Goal: Information Seeking & Learning: Learn about a topic

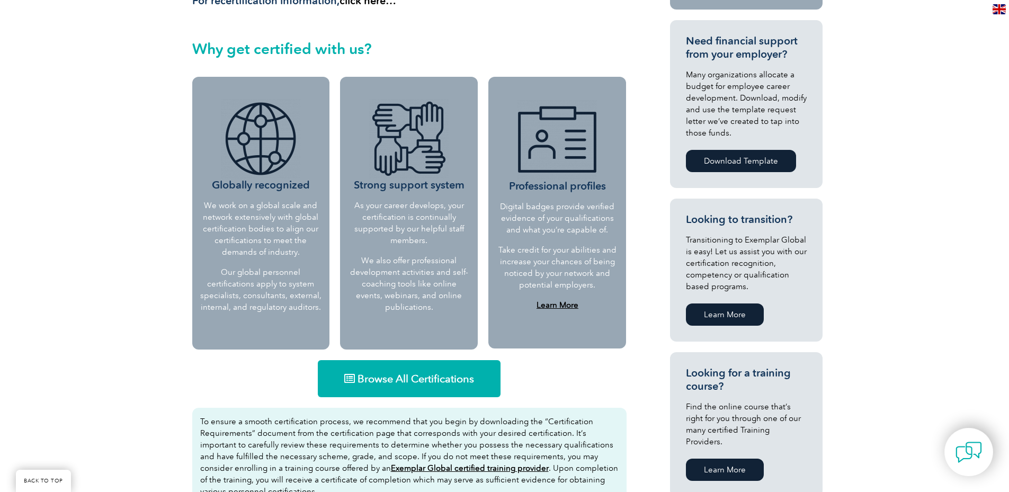
scroll to position [371, 0]
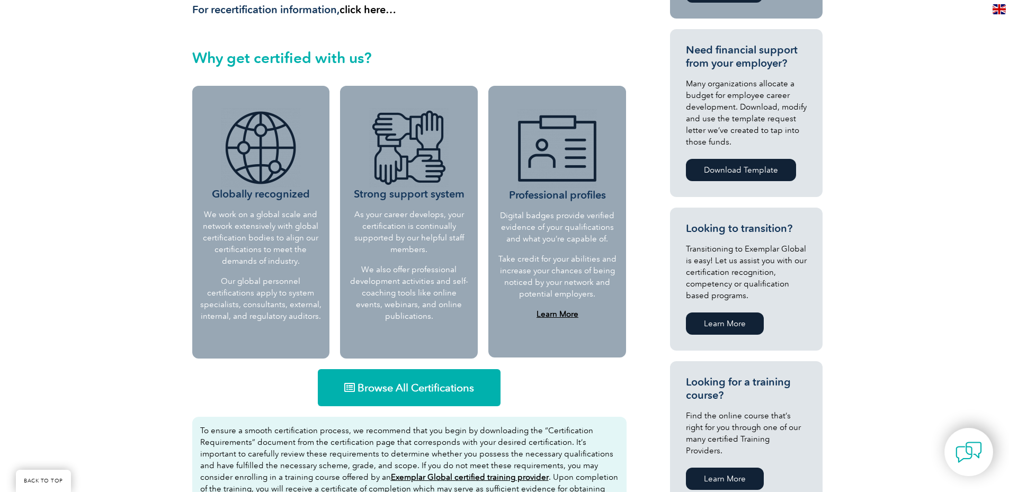
click at [363, 394] on link "Browse All Certifications" at bounding box center [409, 387] width 183 height 37
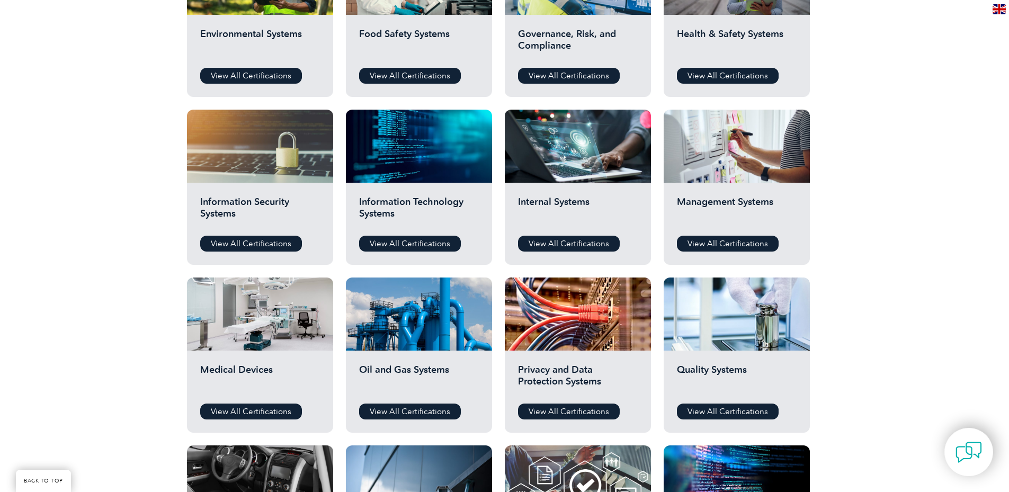
scroll to position [477, 0]
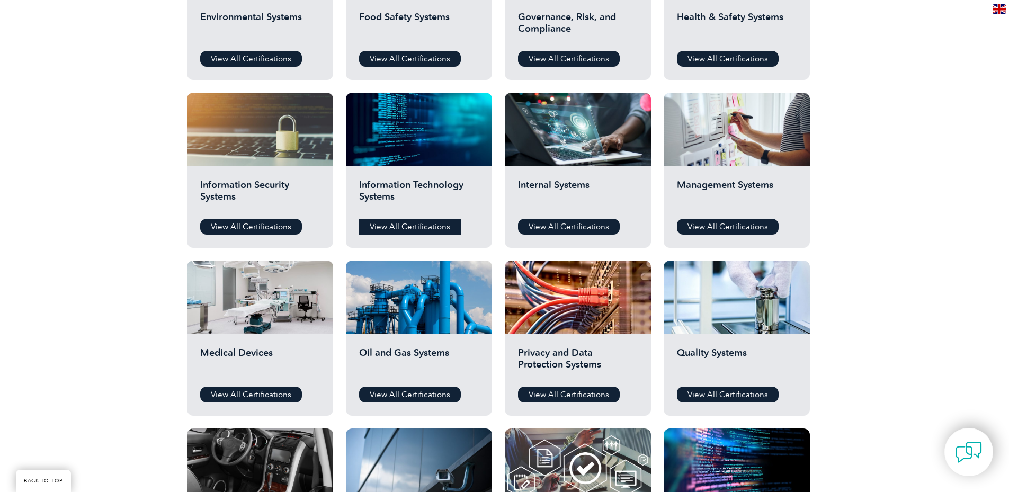
click at [395, 227] on link "View All Certifications" at bounding box center [410, 227] width 102 height 16
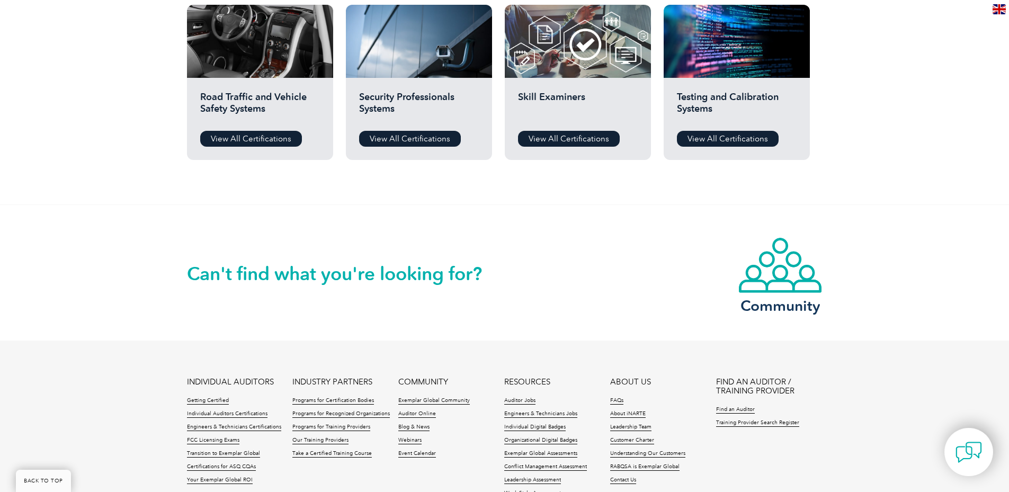
scroll to position [954, 0]
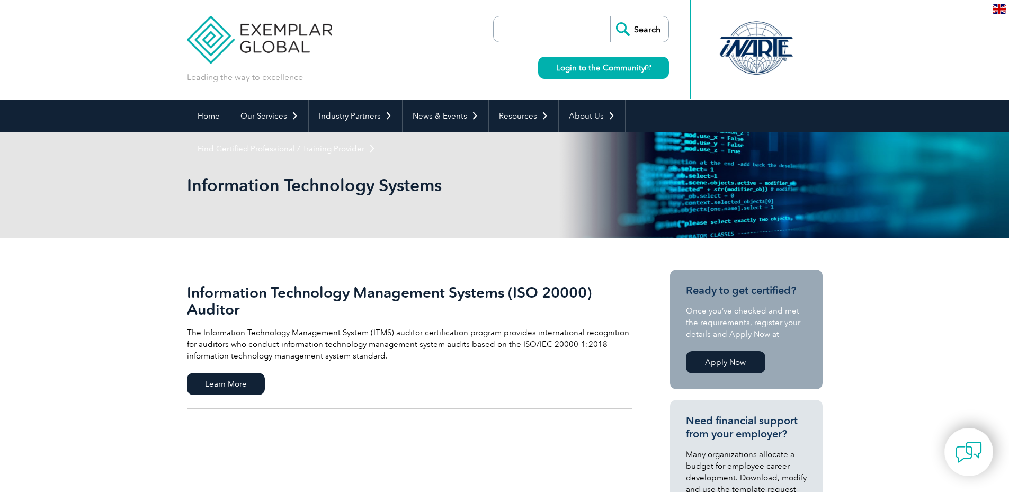
scroll to position [53, 0]
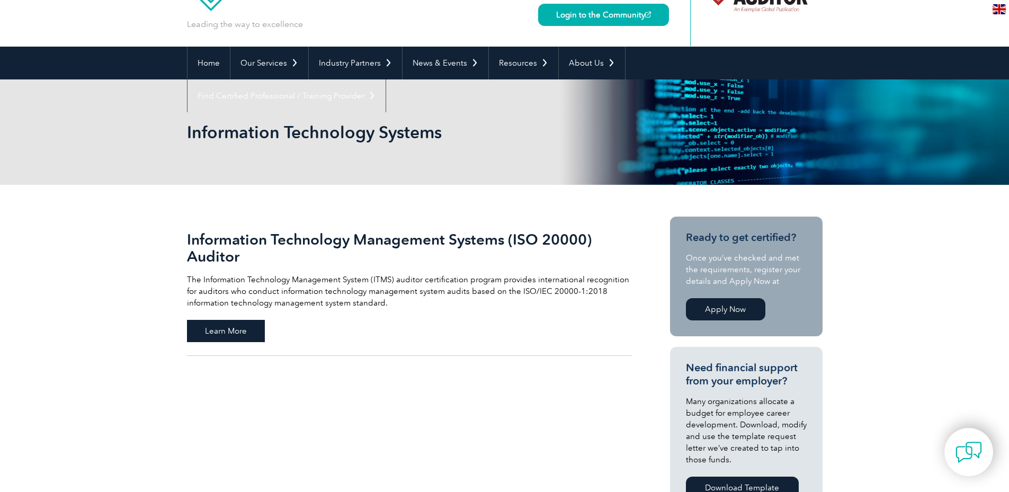
click at [211, 324] on span "Learn More" at bounding box center [226, 331] width 78 height 22
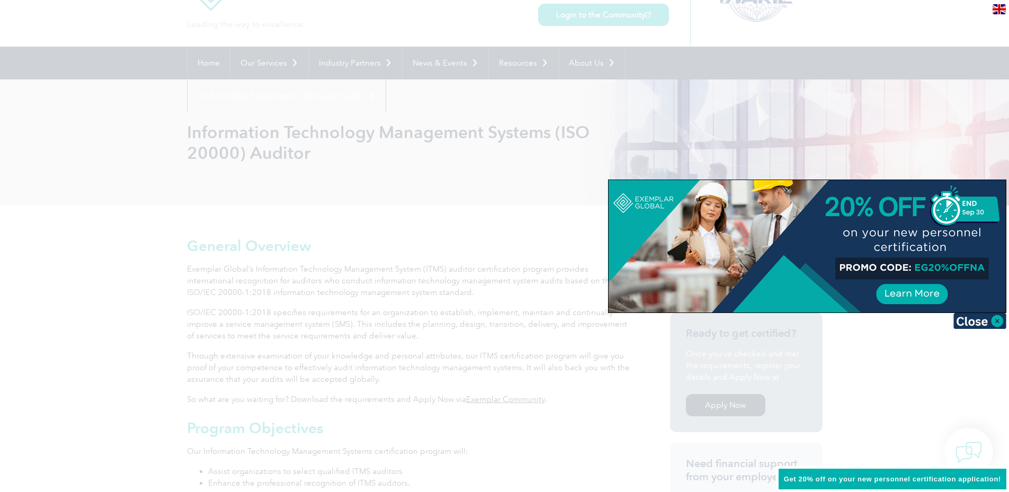
scroll to position [106, 0]
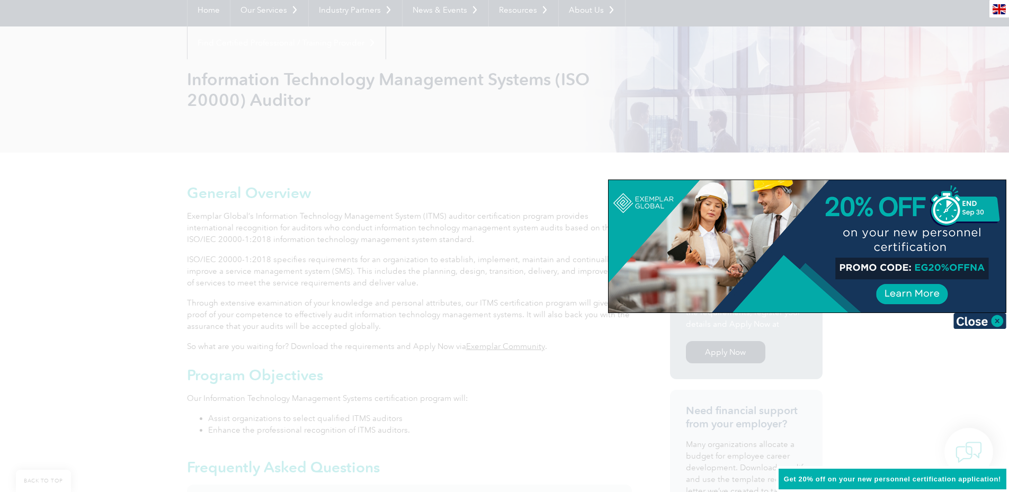
click at [123, 256] on div at bounding box center [504, 246] width 1009 height 492
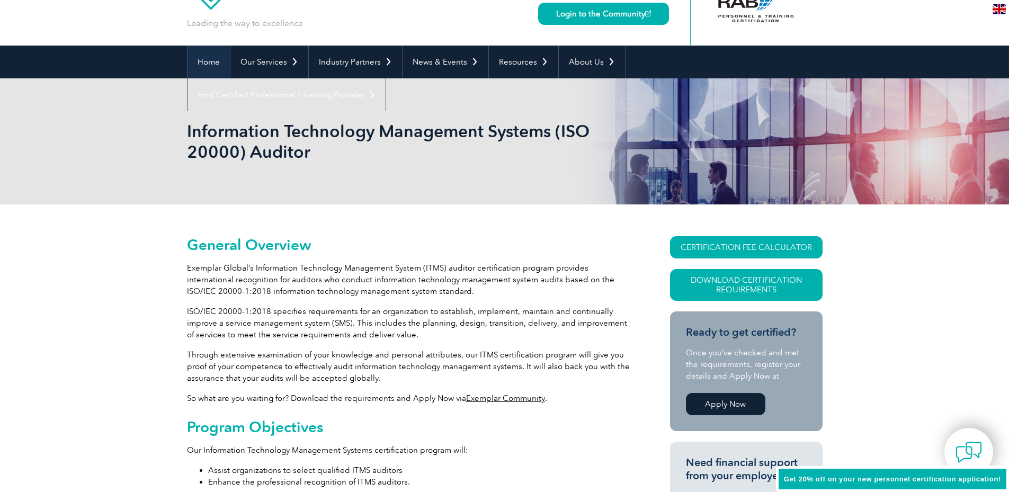
scroll to position [53, 0]
